Goal: Use online tool/utility: Use online tool/utility

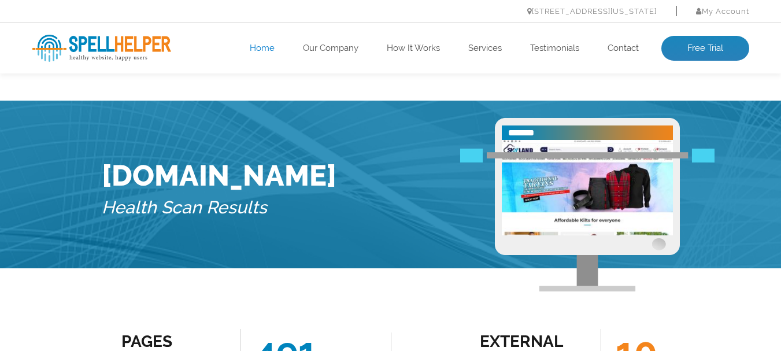
click at [266, 49] on link "Home" at bounding box center [262, 49] width 25 height 12
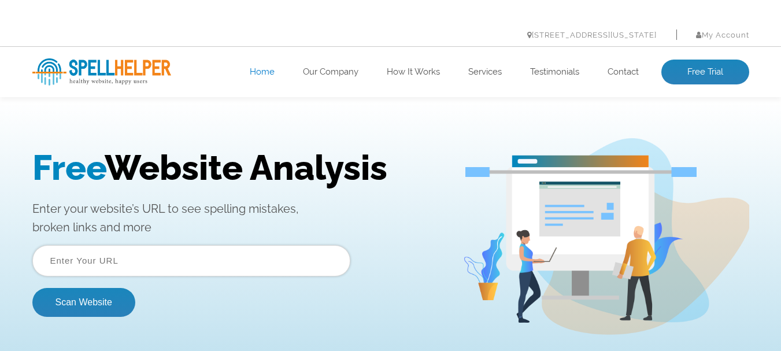
click at [205, 258] on input "text" at bounding box center [191, 260] width 318 height 31
type input "[URL][DOMAIN_NAME]"
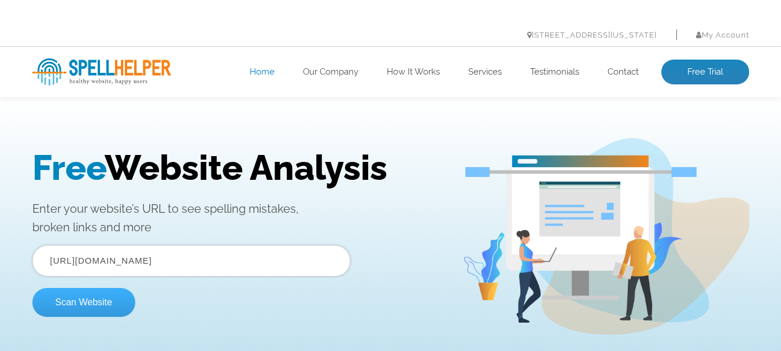
click at [114, 298] on button "Scan Website" at bounding box center [83, 302] width 103 height 29
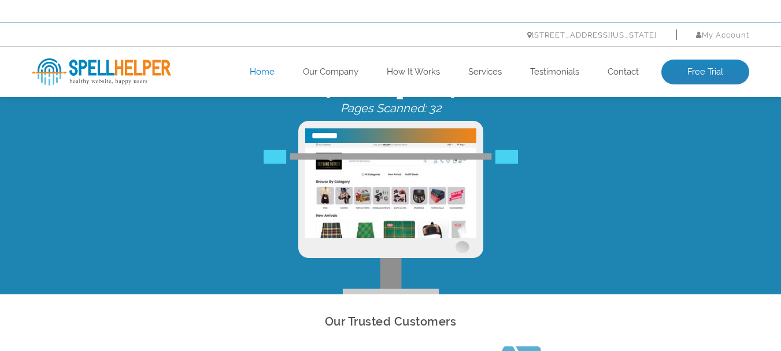
scroll to position [58, 0]
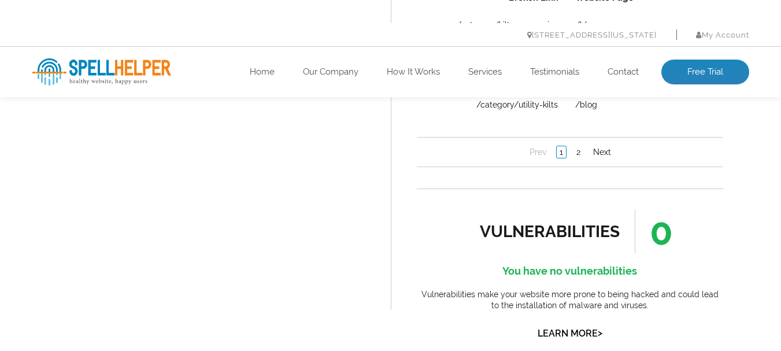
scroll to position [1503, 0]
